Goal: Information Seeking & Learning: Find specific fact

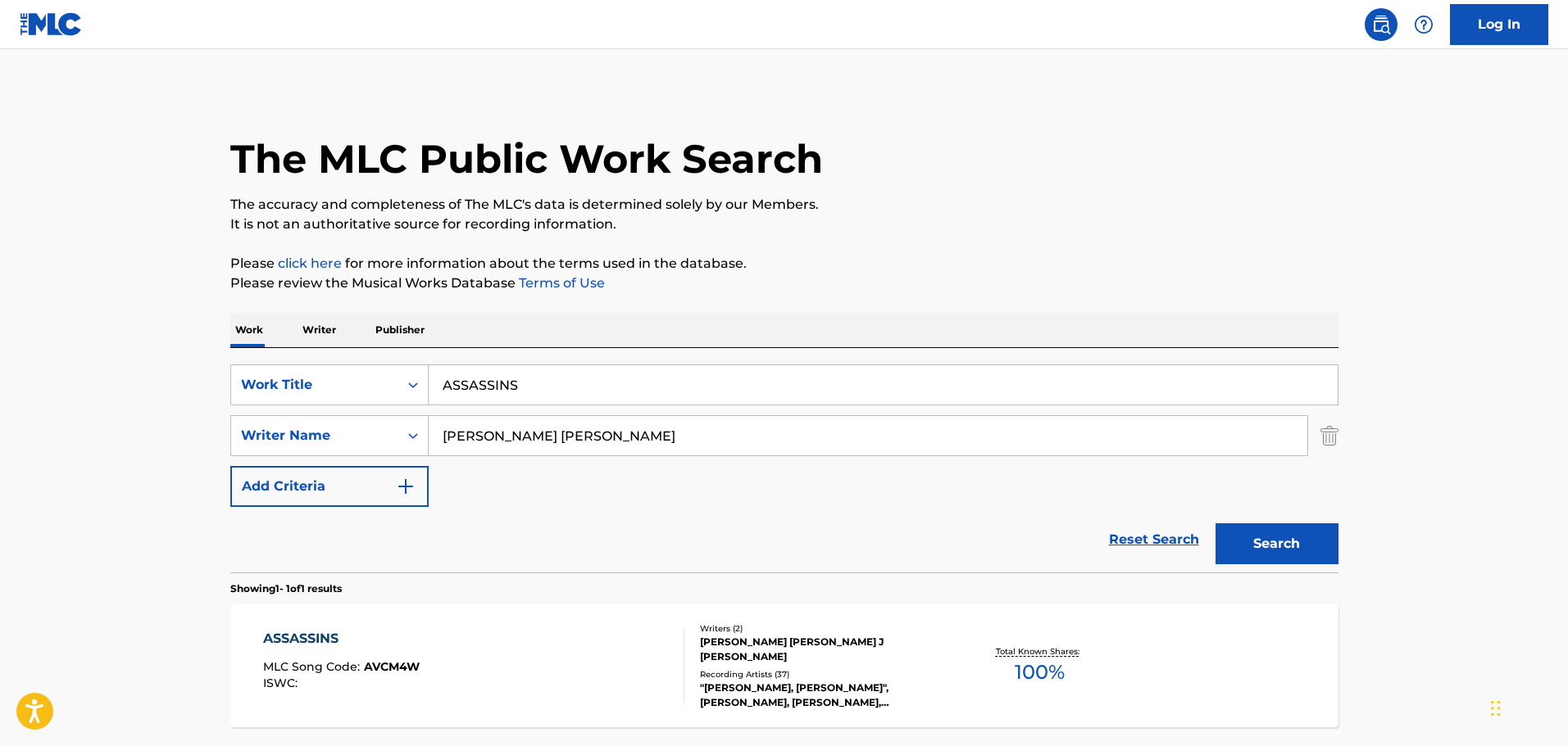
drag, startPoint x: 548, startPoint y: 385, endPoint x: 332, endPoint y: 361, distance: 217.3
click at [332, 361] on div "SearchWithCriteria053fd3cd-3e4b-406e-8ac9-a891fb85302a Work Title ASSASSINS Sea…" at bounding box center [784, 460] width 1108 height 225
paste input "FOREVER YOUNG"
type input "FOREVER YOUNG"
drag, startPoint x: 549, startPoint y: 442, endPoint x: 422, endPoint y: 438, distance: 127.1
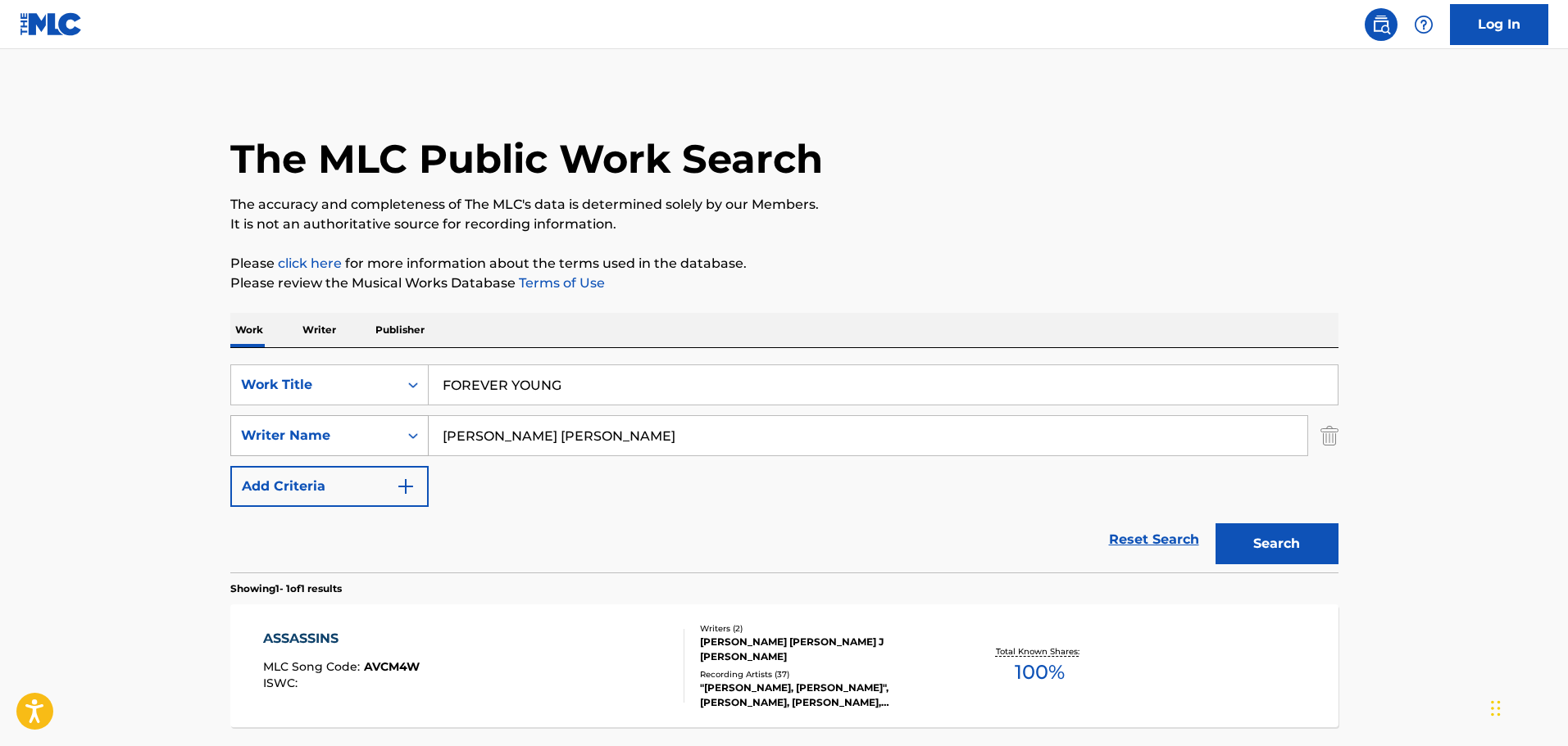
click at [422, 438] on div "SearchWithCriteriaf2ef3787-f78e-4d0e-896f-2684a1eae440 Writer Name [PERSON_NAME…" at bounding box center [784, 436] width 1108 height 41
paste input "[PERSON_NAME]"
type input "[PERSON_NAME]"
click at [1215, 523] on button "Search" at bounding box center [1277, 544] width 123 height 41
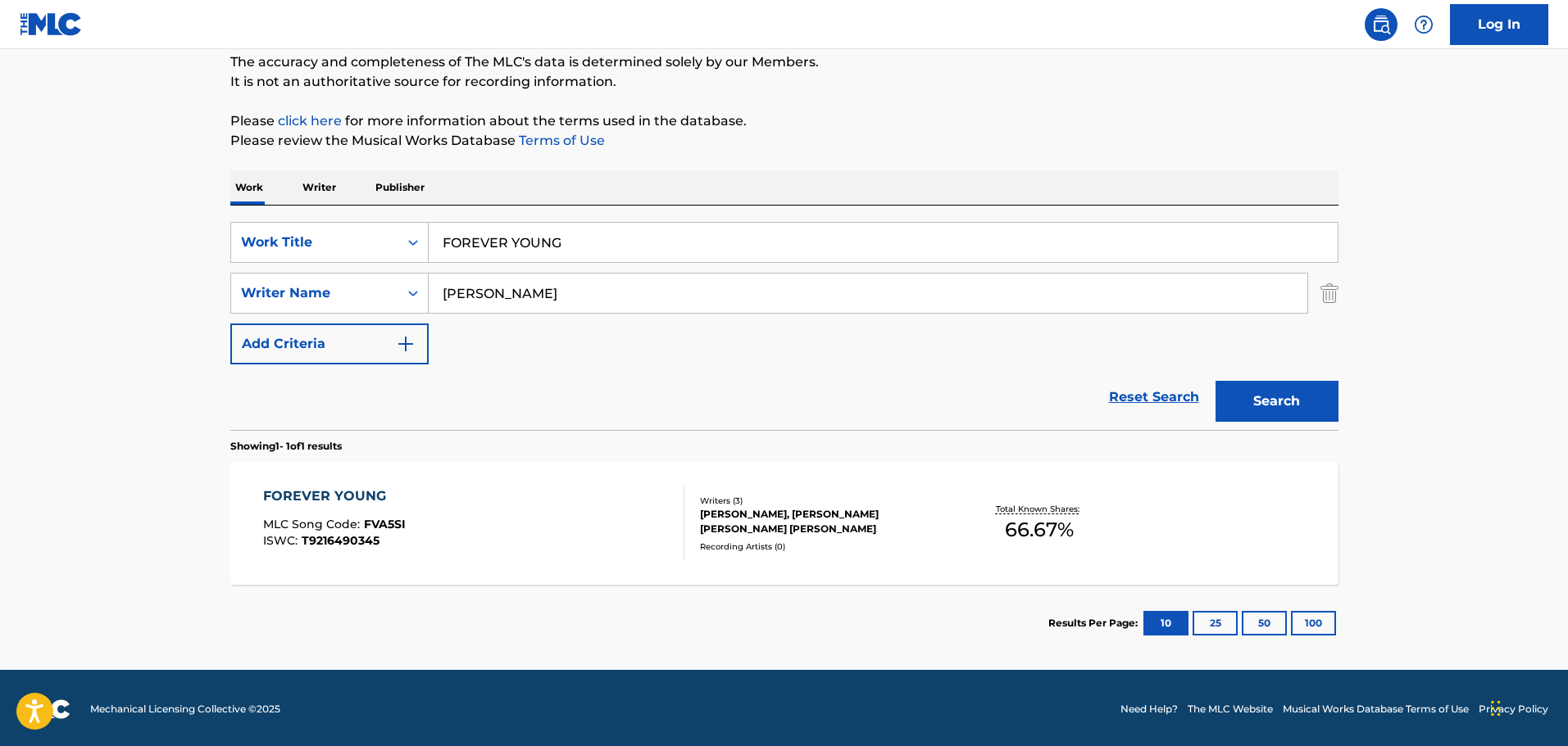
scroll to position [145, 0]
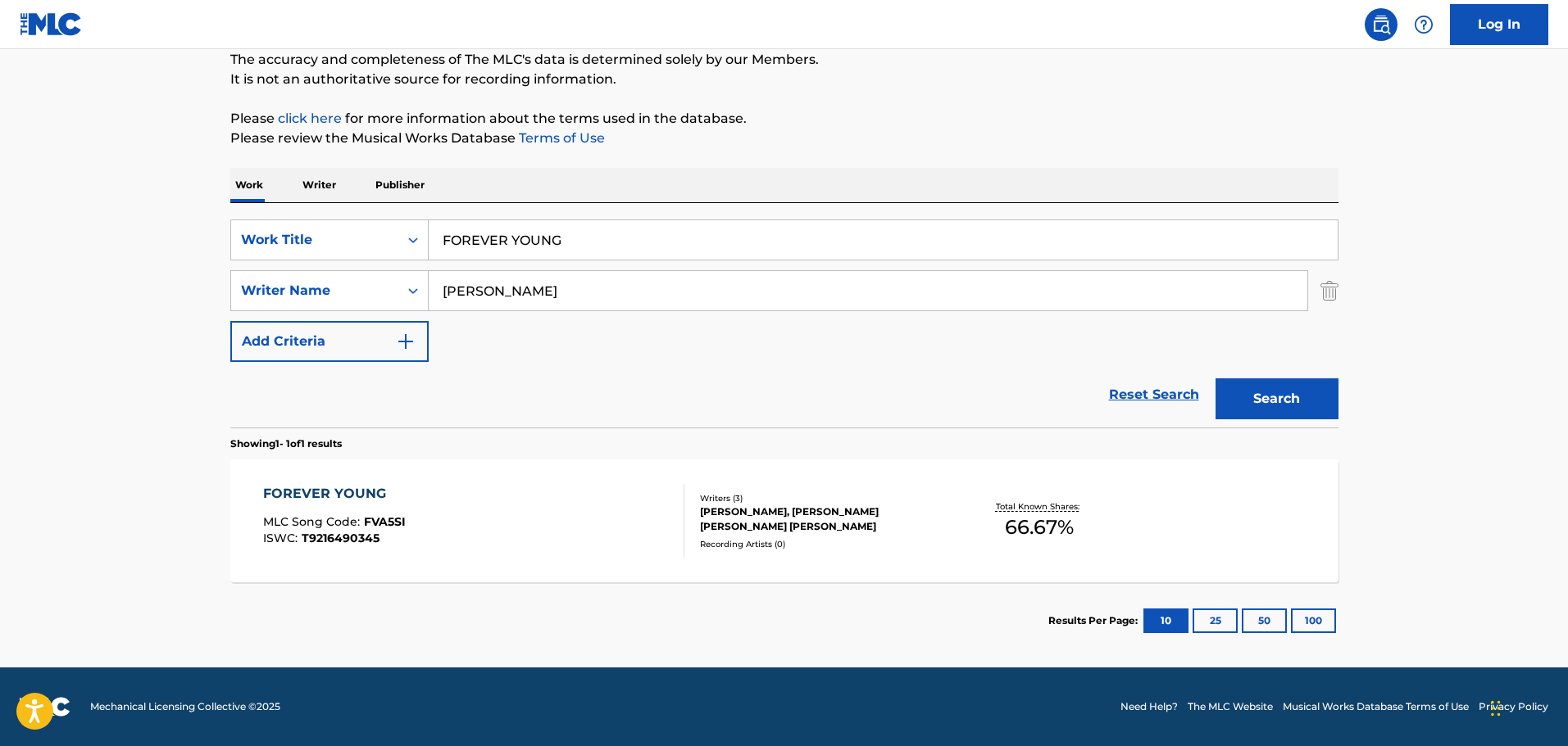
click at [841, 536] on div "Writers ( 3 ) [PERSON_NAME], [PERSON_NAME] [PERSON_NAME] [PERSON_NAME] Recordin…" at bounding box center [816, 521] width 263 height 58
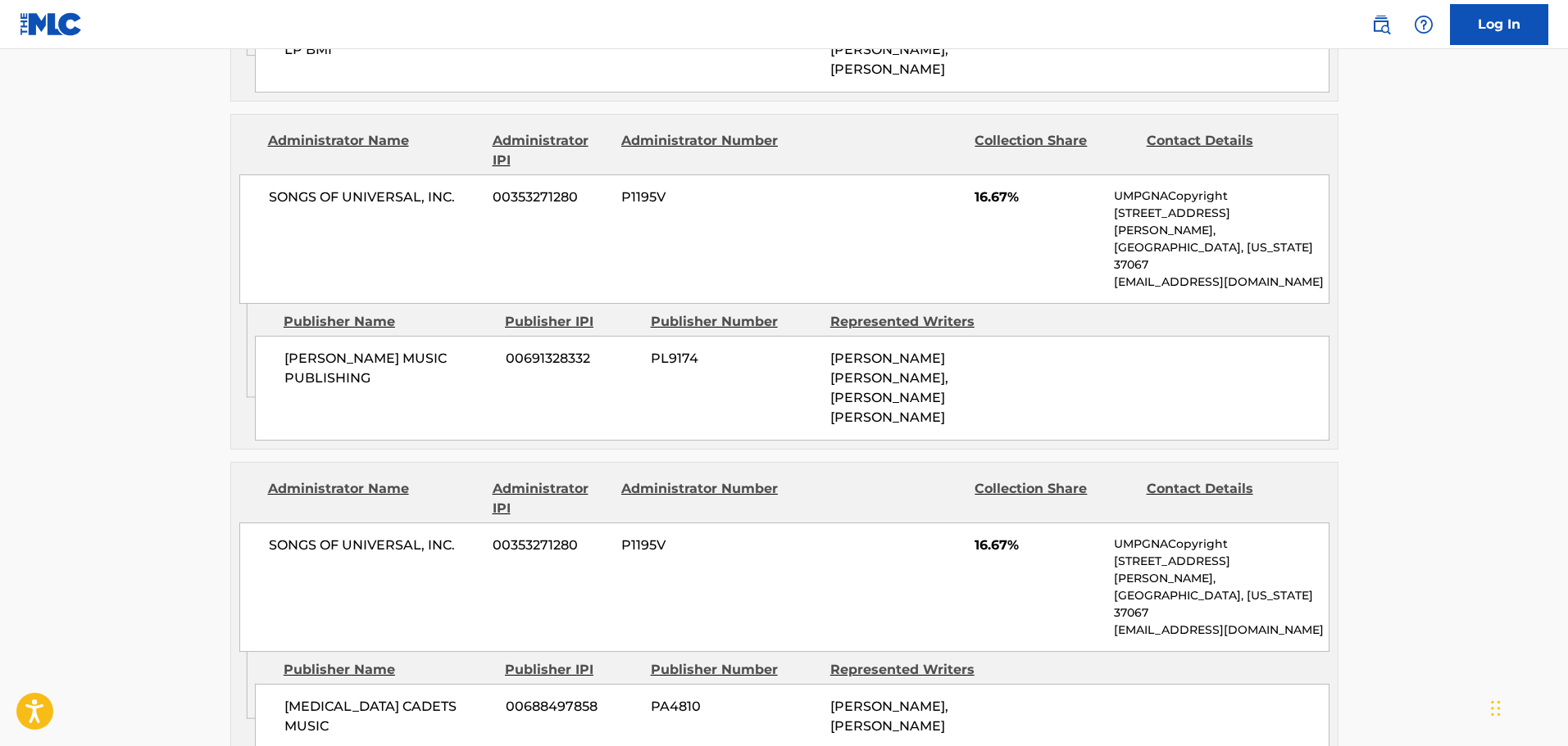
scroll to position [983, 0]
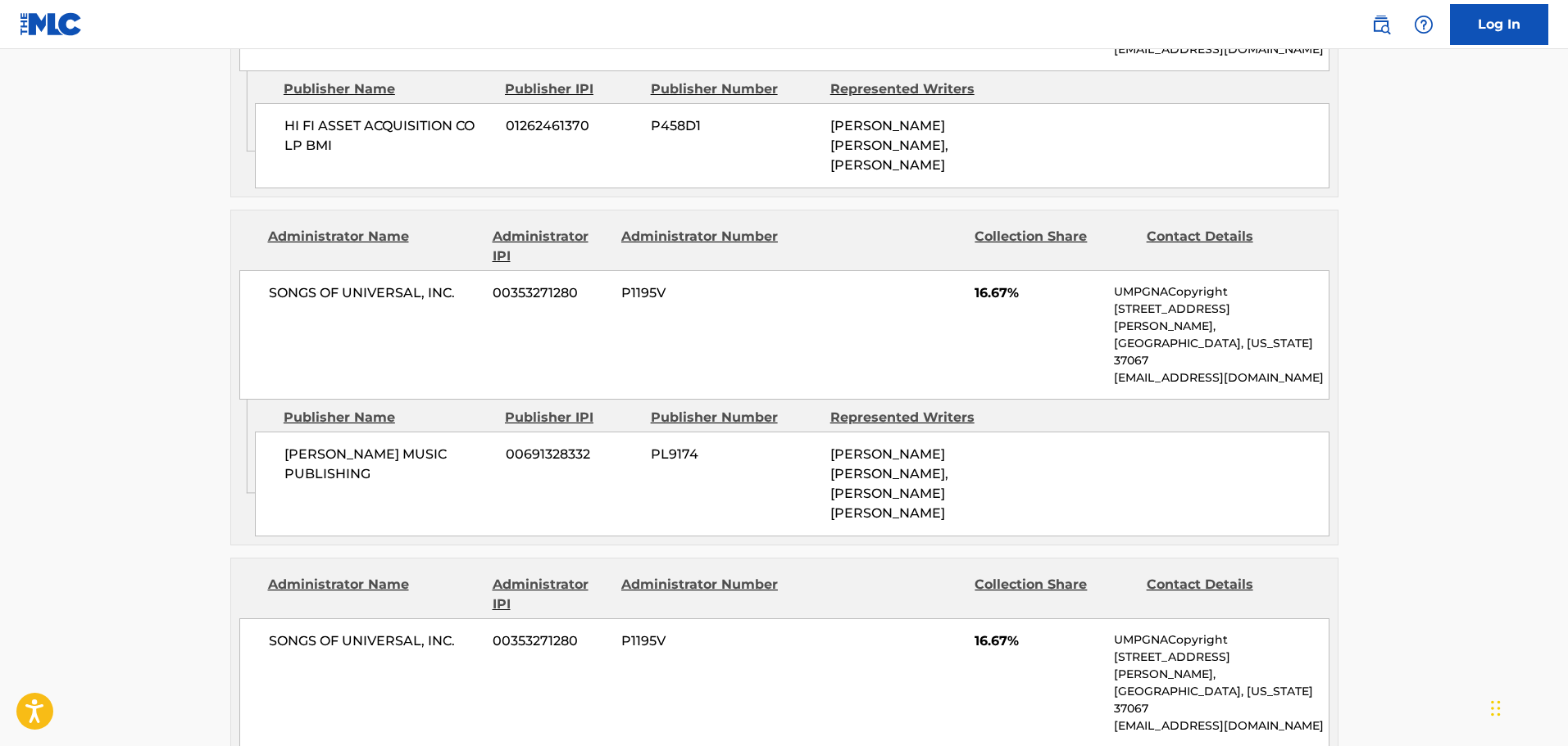
click at [709, 284] on div "SONGS OF UNIVERSAL, INC. 00353271280 P1195V 16.67% UMPGNACopyright [STREET_ADDR…" at bounding box center [785, 335] width 1090 height 130
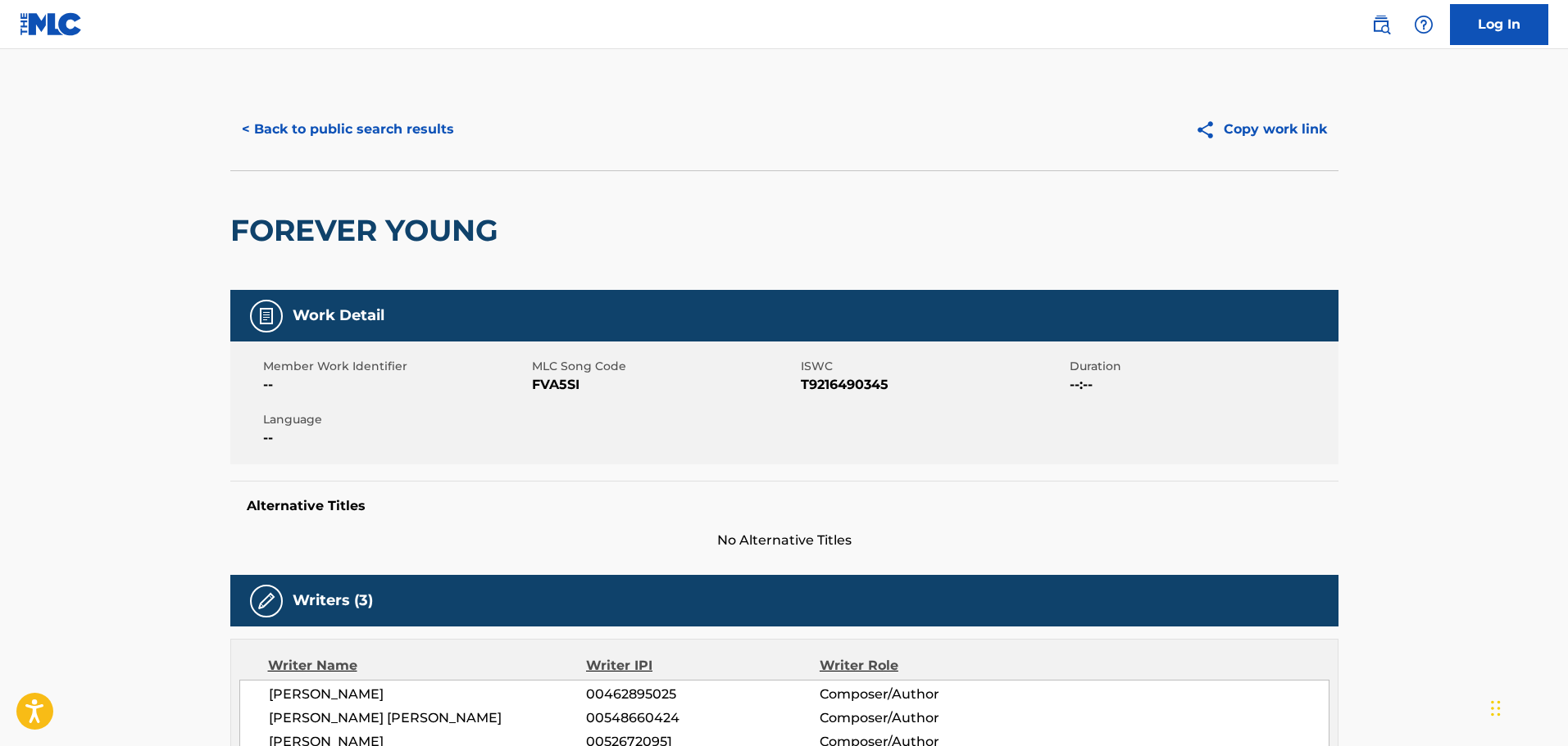
scroll to position [0, 0]
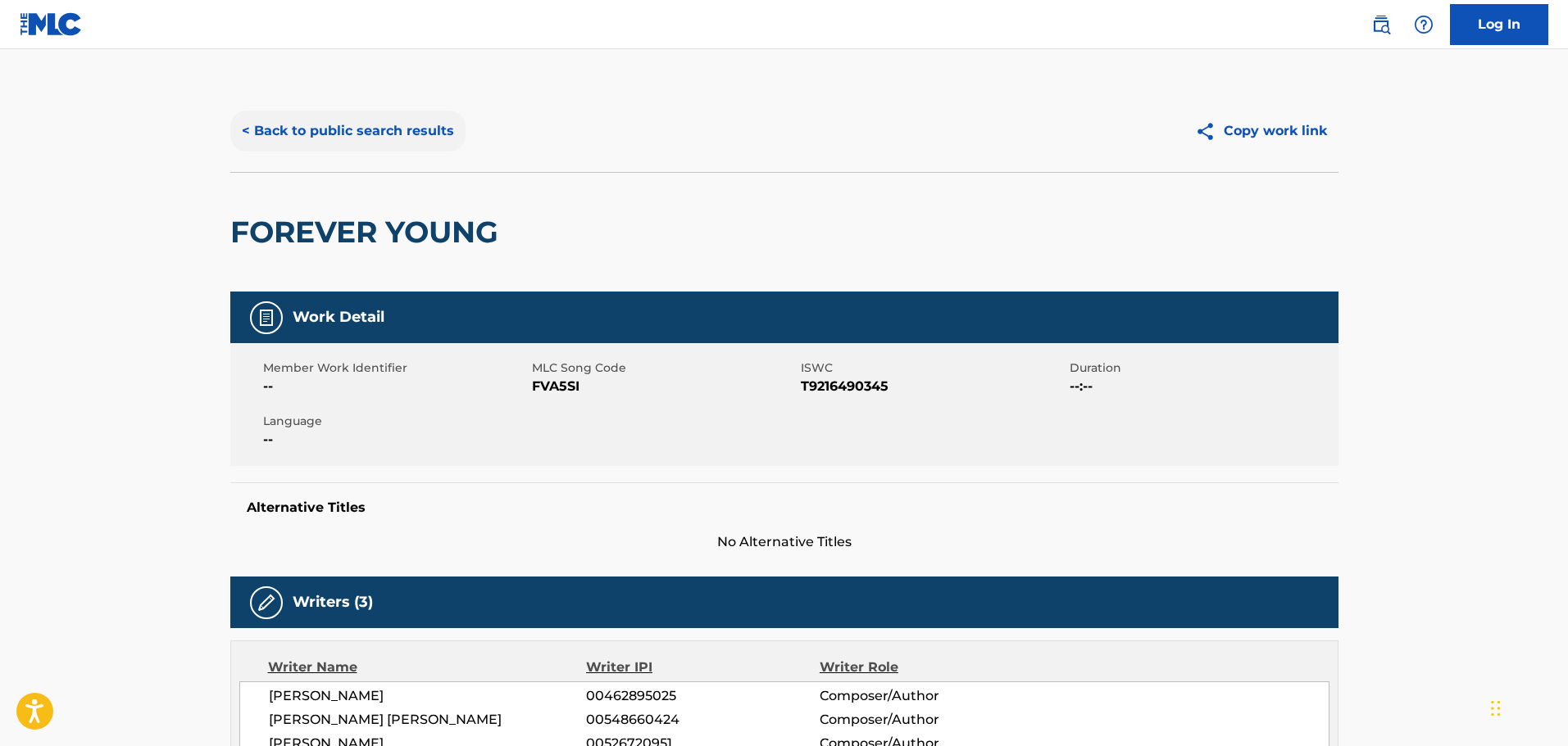
click at [364, 132] on button "< Back to public search results" at bounding box center [348, 132] width 235 height 41
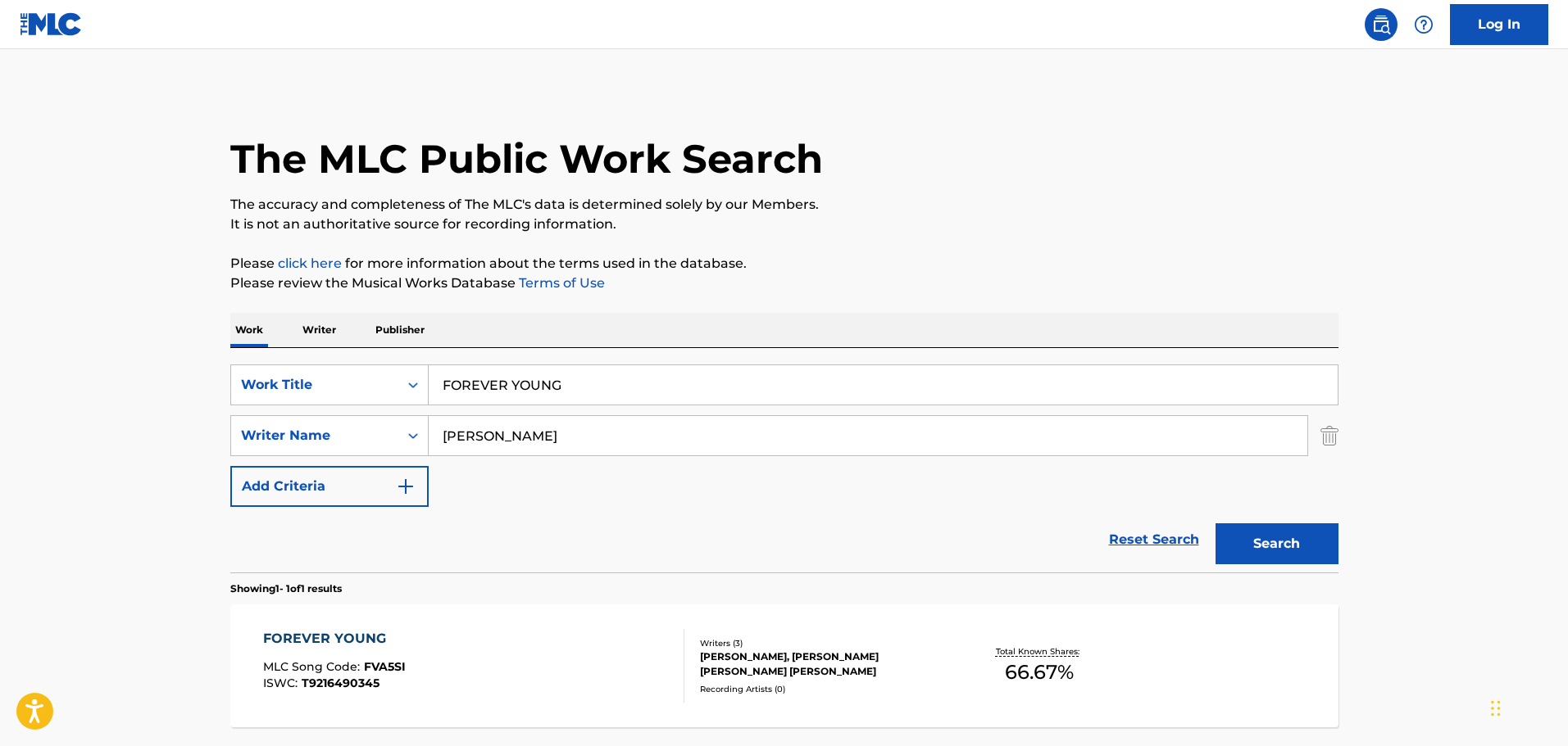
scroll to position [52, 0]
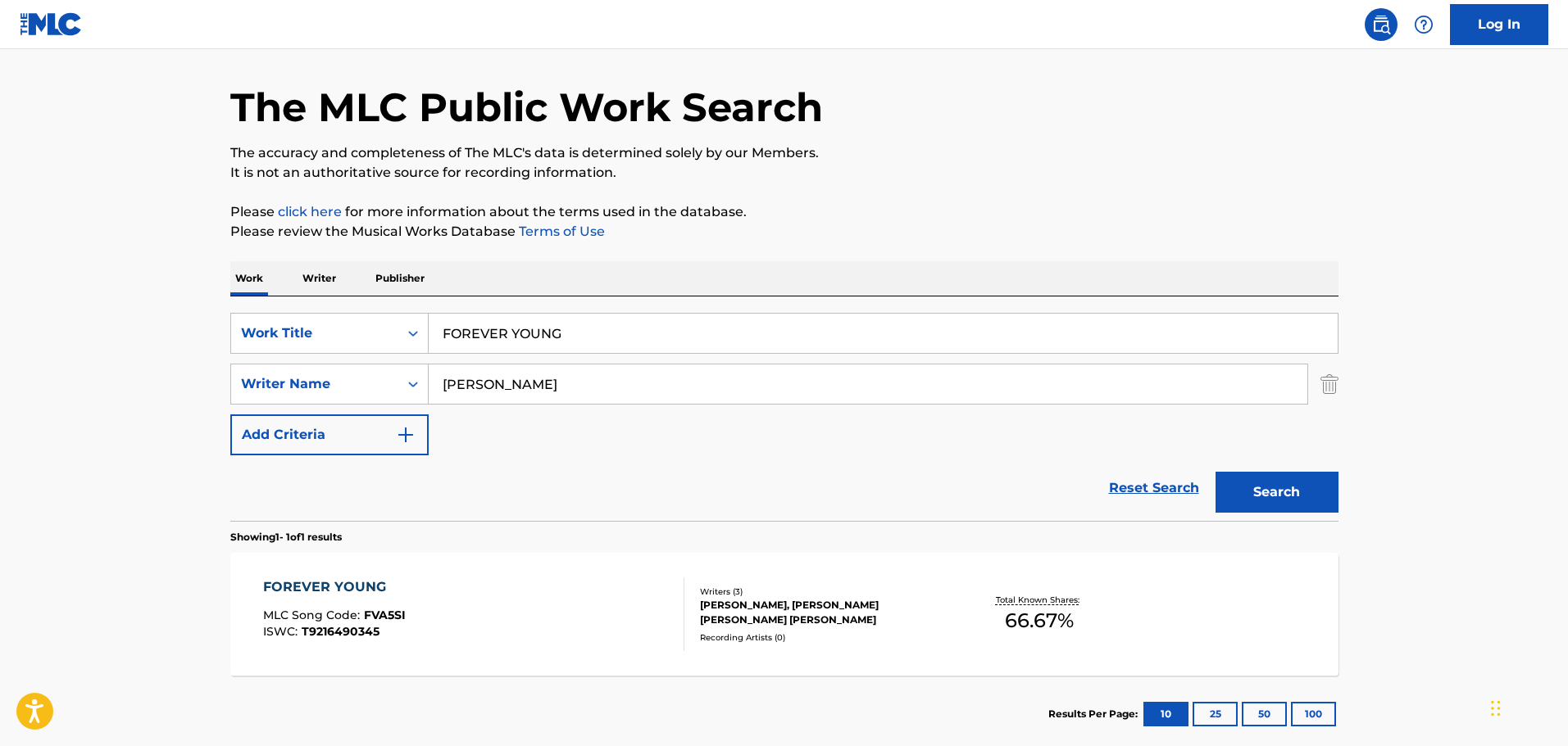
drag, startPoint x: 584, startPoint y: 336, endPoint x: 348, endPoint y: 308, distance: 237.7
click at [348, 308] on div "SearchWithCriteria053fd3cd-3e4b-406e-8ac9-a891fb85302a Work Title FOREVER YOUNG…" at bounding box center [784, 409] width 1108 height 225
paste input "VSE BUDET KHOROSHO"
type input "VSE BUDET KHOROSHO"
drag, startPoint x: 566, startPoint y: 388, endPoint x: 424, endPoint y: 377, distance: 142.4
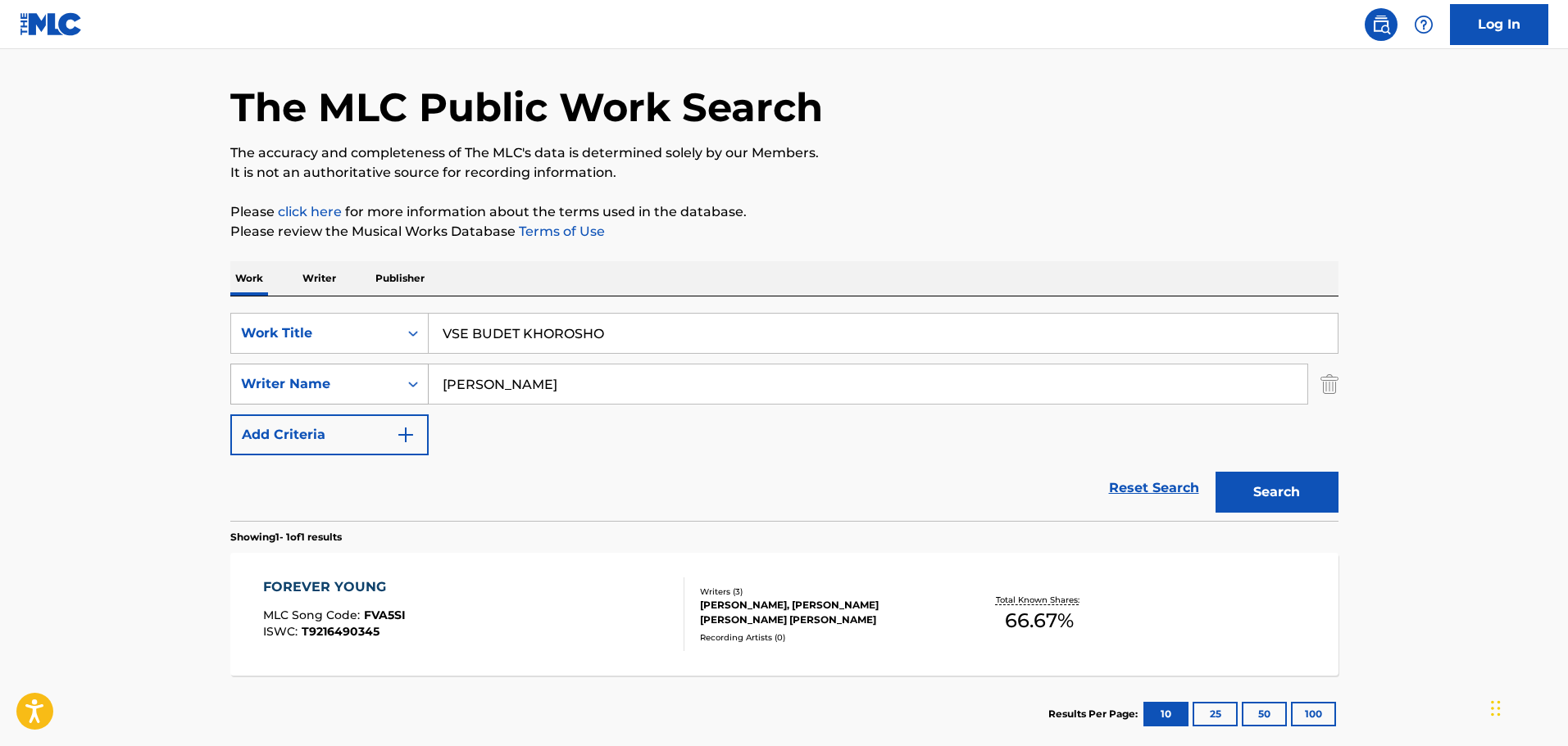
click at [424, 377] on div "SearchWithCriteriaf2ef3787-f78e-4d0e-896f-2684a1eae440 Writer Name [PERSON_NAME]" at bounding box center [784, 384] width 1108 height 41
paste input "ROMANOF"
type input "ROMANOF"
click at [1215, 472] on button "Search" at bounding box center [1277, 492] width 123 height 41
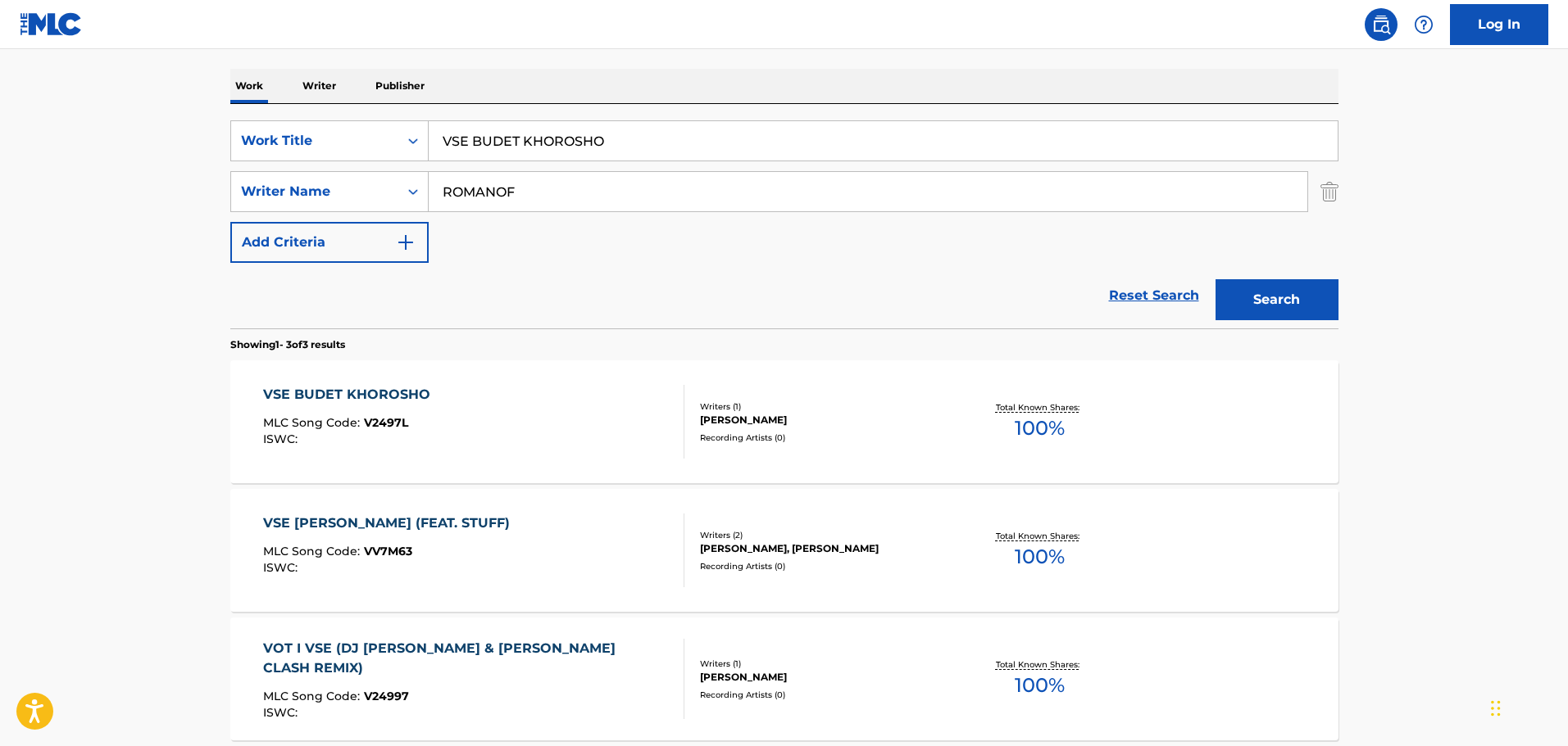
scroll to position [246, 0]
click at [606, 520] on div "VSE [PERSON_NAME] (FEAT. STUFF) MLC Song Code : VV7M63 ISWC :" at bounding box center [474, 549] width 421 height 73
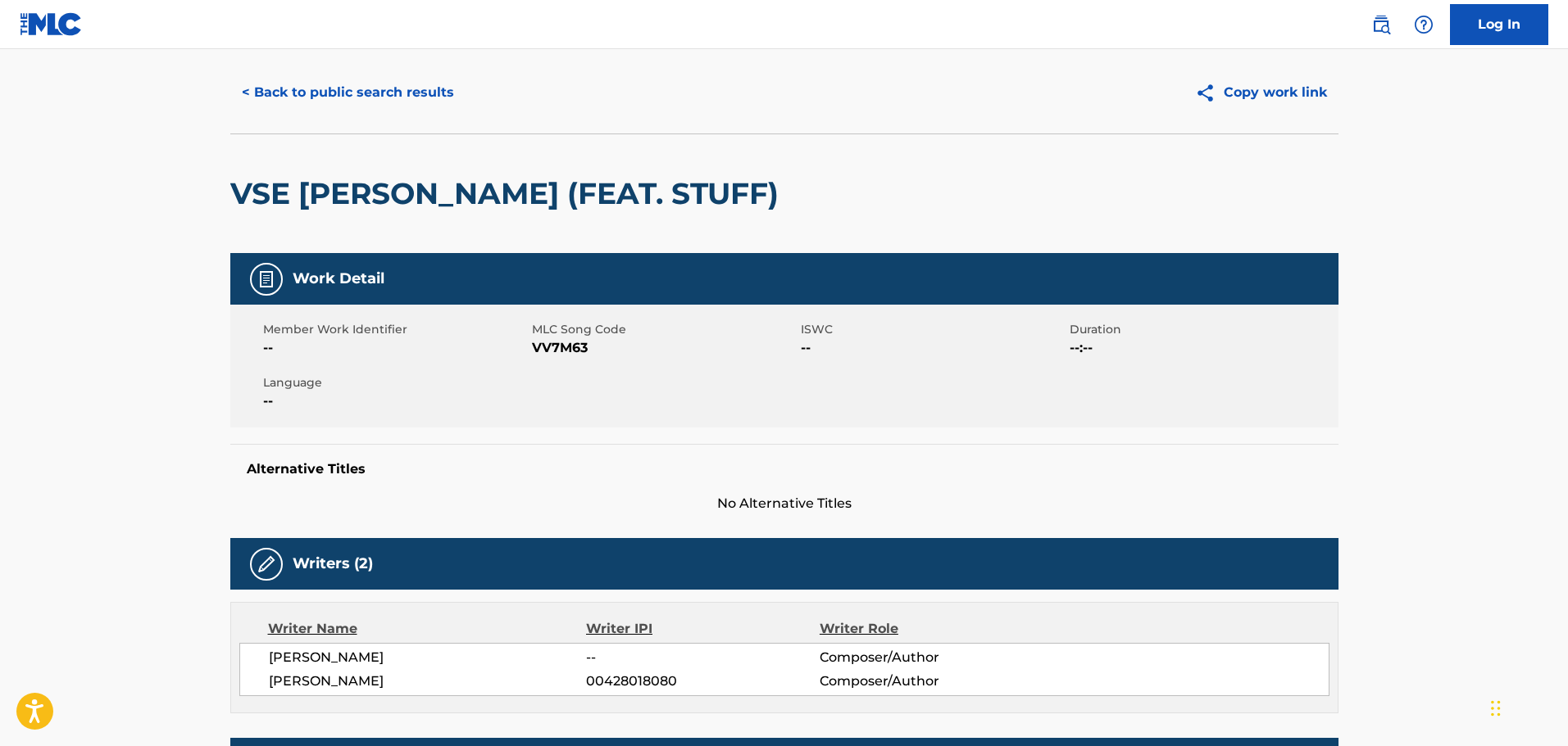
scroll to position [37, 0]
